Goal: Subscribe to service/newsletter

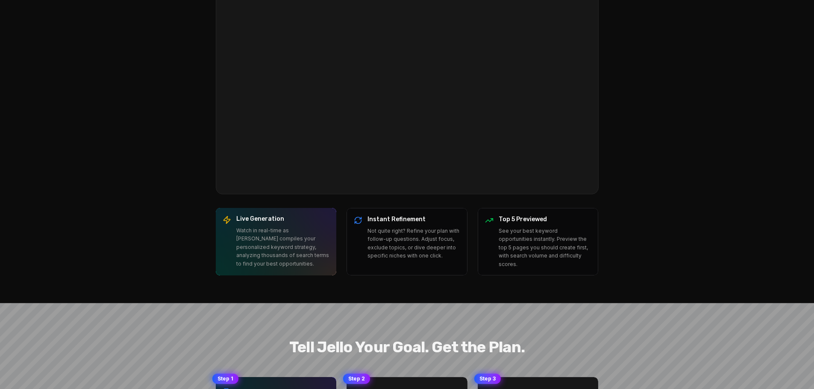
scroll to position [513, 0]
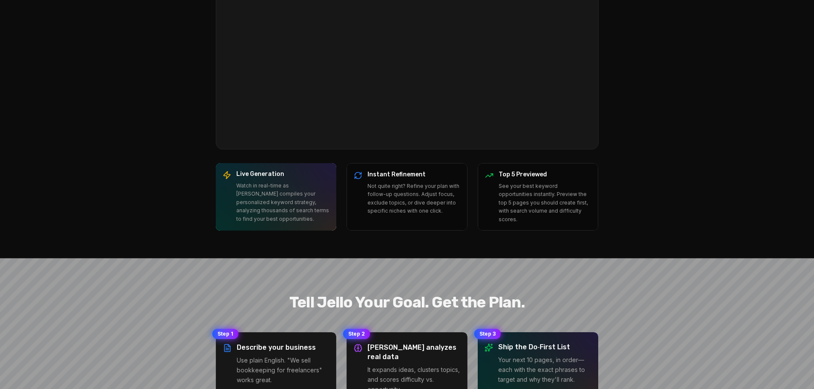
click at [751, 119] on section "From Idea → Plan in Under 3 Minutes Your browser does not support the video tag…" at bounding box center [407, 67] width 814 height 382
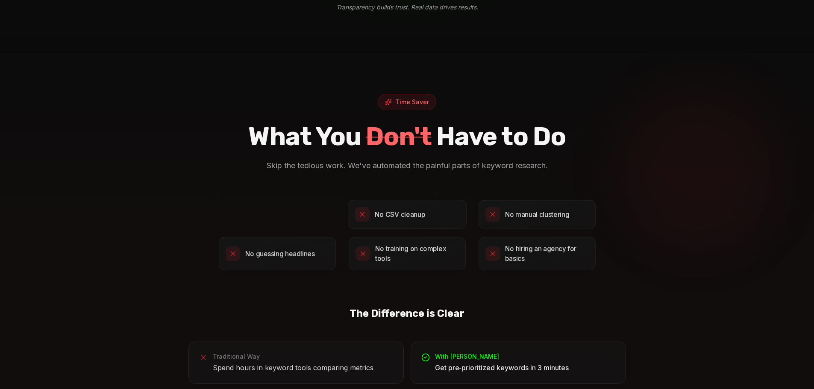
scroll to position [1667, 0]
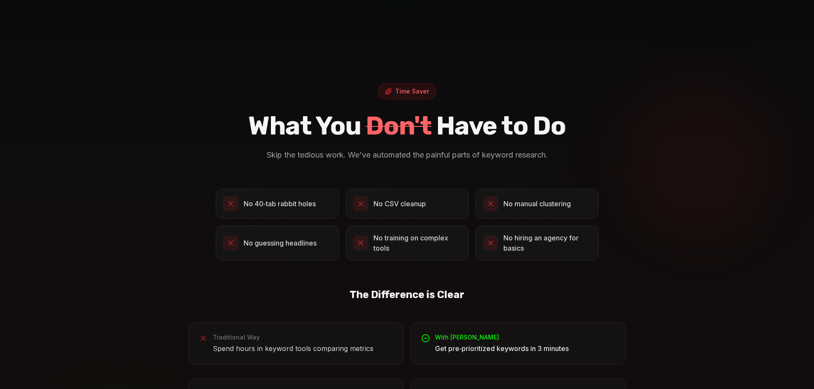
click at [688, 192] on div at bounding box center [698, 159] width 164 height 164
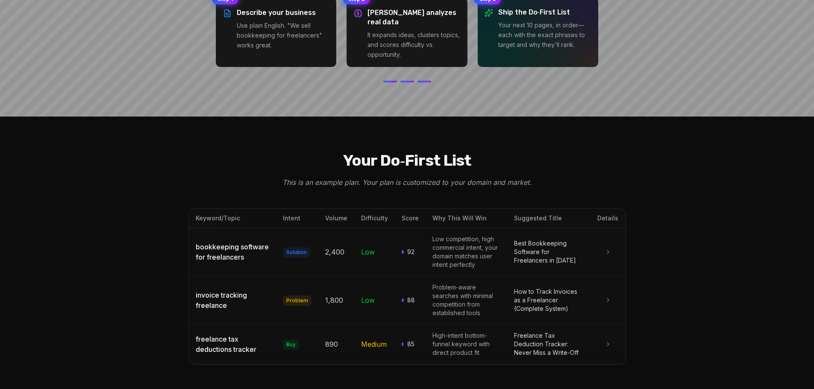
scroll to position [0, 0]
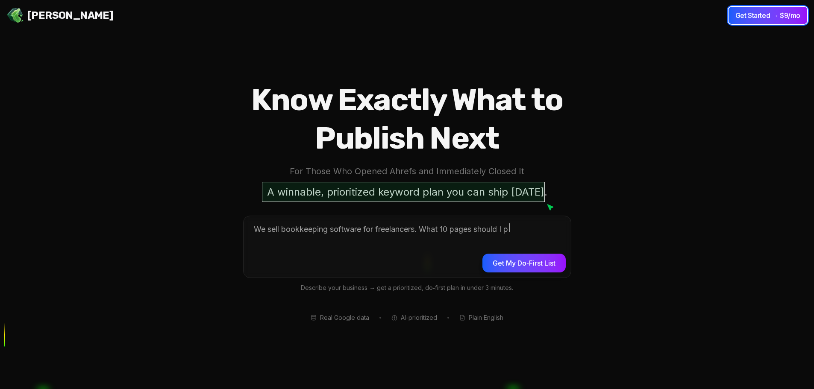
click at [775, 14] on button "Get Started → $9/mo" at bounding box center [768, 15] width 79 height 17
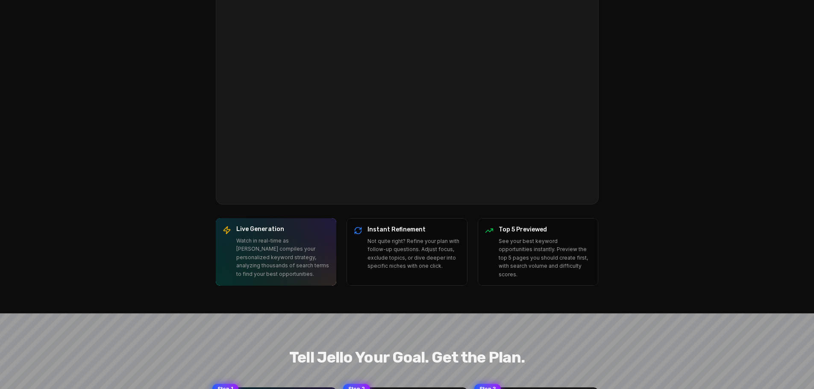
scroll to position [470, 0]
